Goal: Find specific page/section: Find specific page/section

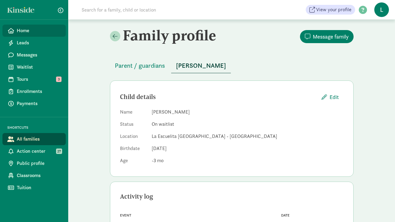
click at [31, 31] on span "Home" at bounding box center [39, 30] width 44 height 7
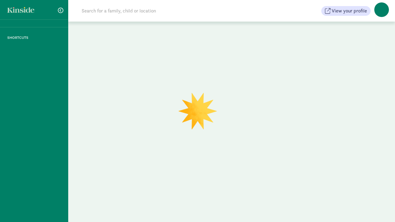
click at [113, 14] on input at bounding box center [163, 11] width 171 height 12
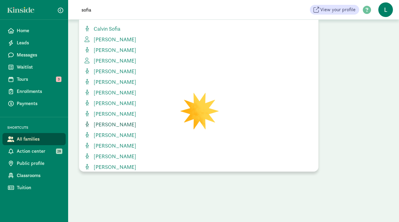
type input "sofia"
click at [116, 125] on span "[PERSON_NAME]" at bounding box center [113, 124] width 45 height 7
